Goal: Book appointment/travel/reservation

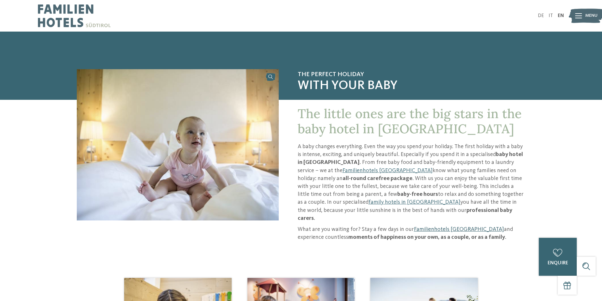
click at [428, 227] on link "Familienhotels [GEOGRAPHIC_DATA]" at bounding box center [459, 230] width 90 height 6
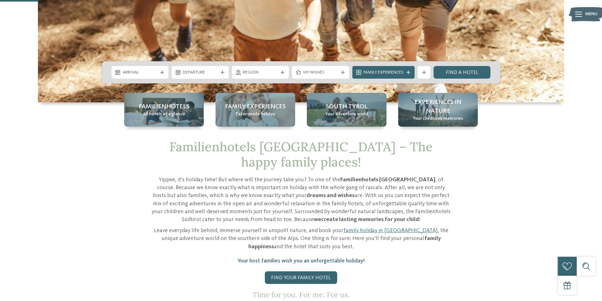
scroll to position [179, 0]
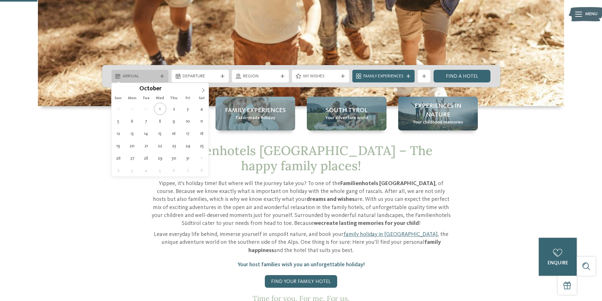
click at [160, 79] on div "Arrival" at bounding box center [140, 76] width 57 height 13
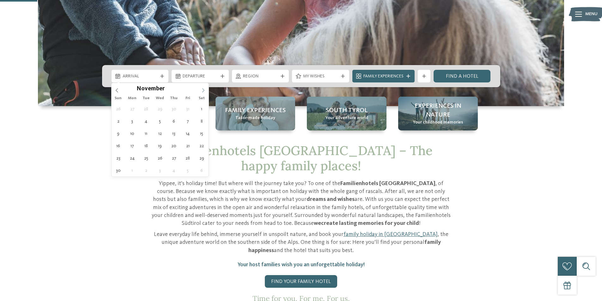
click at [202, 91] on icon at bounding box center [203, 90] width 4 height 4
type input "****"
click at [202, 91] on icon at bounding box center [203, 90] width 4 height 4
type div "28.01.2026"
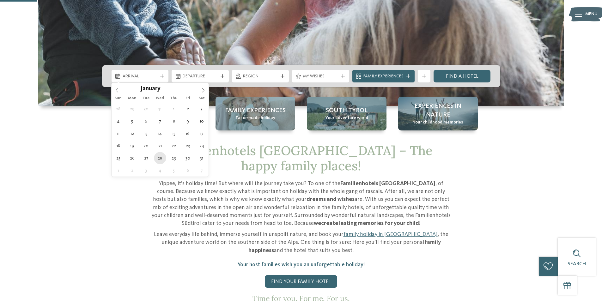
type input "****"
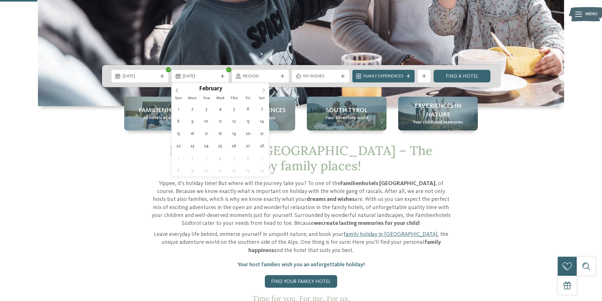
click at [264, 88] on icon at bounding box center [263, 90] width 4 height 4
type div "04.02.2026"
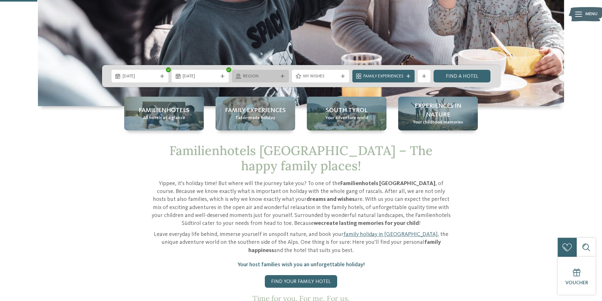
click at [267, 75] on span "Region" at bounding box center [260, 76] width 35 height 6
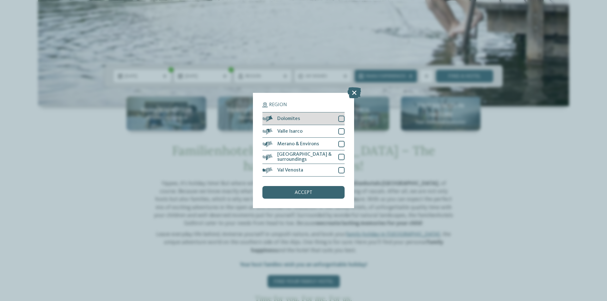
click at [341, 119] on div at bounding box center [341, 119] width 6 height 6
click at [308, 190] on span "accept" at bounding box center [303, 192] width 18 height 5
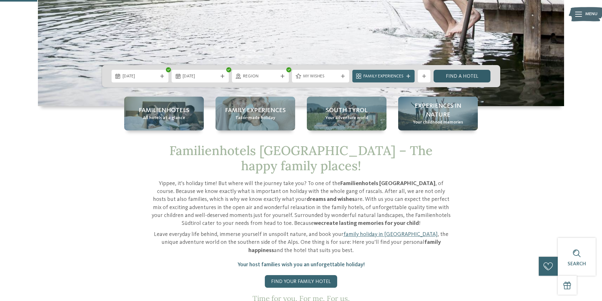
click at [454, 79] on link "Find a hotel" at bounding box center [461, 76] width 57 height 13
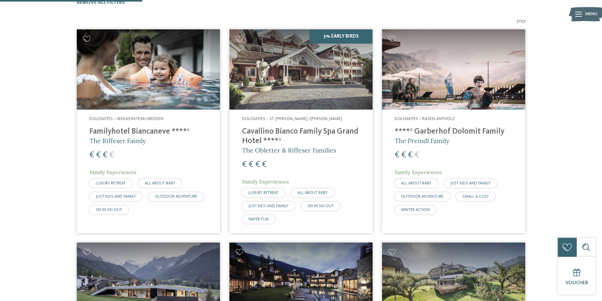
scroll to position [220, 0]
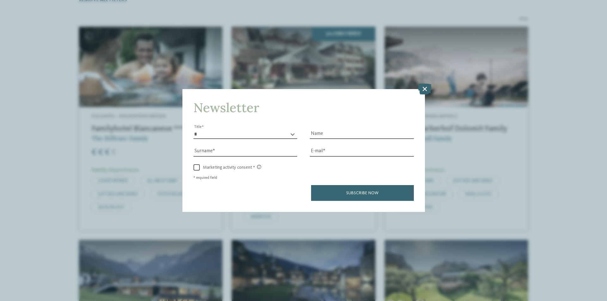
click at [420, 89] on icon at bounding box center [425, 88] width 14 height 11
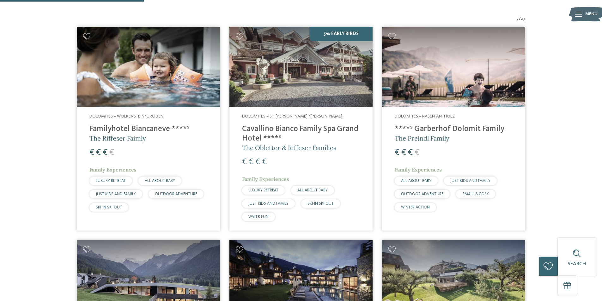
click at [425, 76] on img at bounding box center [453, 67] width 143 height 81
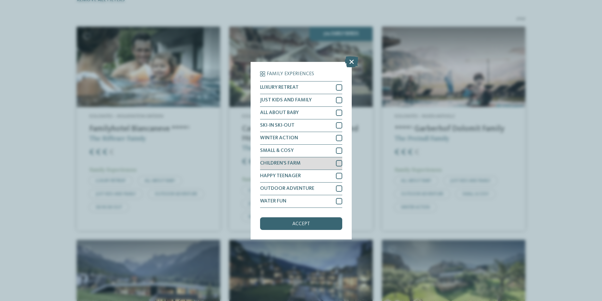
click at [341, 163] on div at bounding box center [339, 163] width 6 height 6
click at [341, 203] on div at bounding box center [339, 201] width 6 height 6
click at [339, 187] on div at bounding box center [339, 188] width 6 height 6
click at [342, 112] on div at bounding box center [339, 113] width 6 height 6
click at [341, 97] on div at bounding box center [339, 100] width 6 height 6
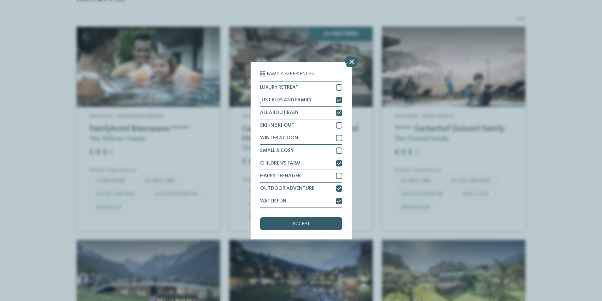
click at [323, 221] on div "accept" at bounding box center [301, 223] width 82 height 13
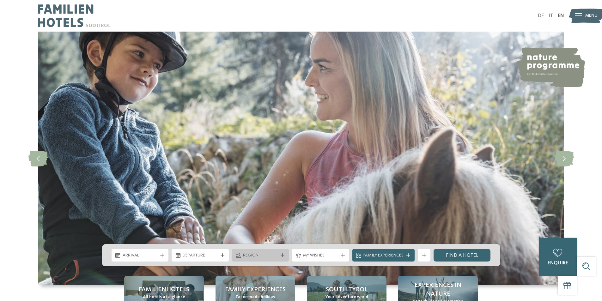
click at [270, 254] on span "Region" at bounding box center [260, 255] width 35 height 6
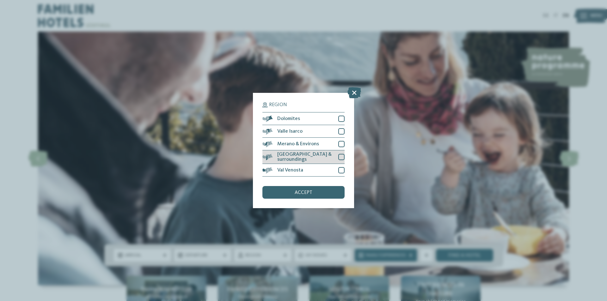
click at [343, 154] on div at bounding box center [341, 157] width 6 height 6
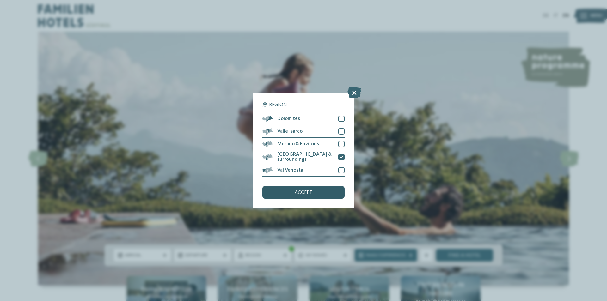
click at [321, 191] on div "accept" at bounding box center [303, 192] width 82 height 13
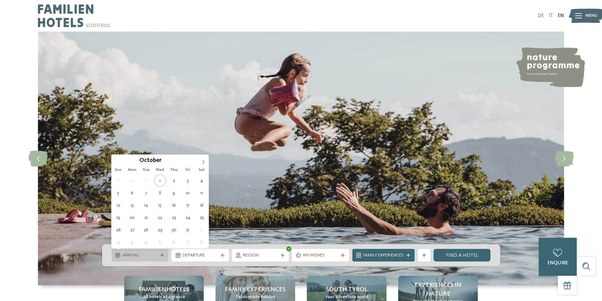
click at [151, 254] on span "Arrival" at bounding box center [140, 255] width 35 height 6
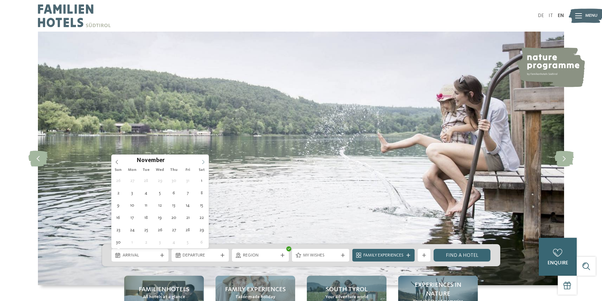
click at [205, 161] on icon at bounding box center [203, 162] width 4 height 4
type input "****"
click at [205, 161] on icon at bounding box center [203, 162] width 4 height 4
